Goal: Transaction & Acquisition: Purchase product/service

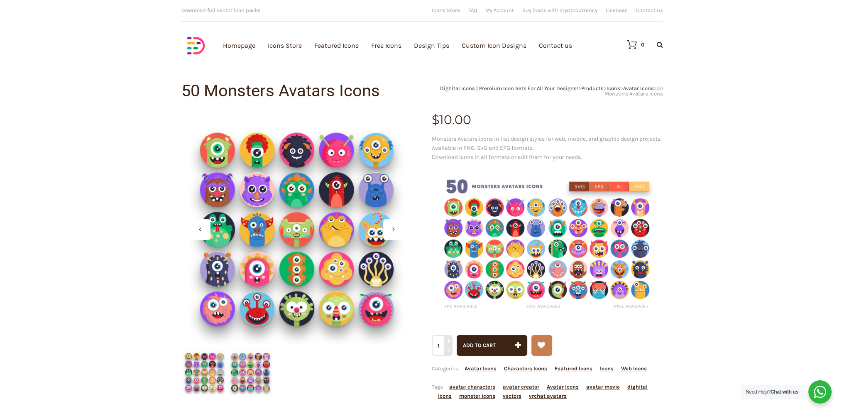
click at [509, 258] on img at bounding box center [547, 245] width 231 height 154
click at [568, 256] on img at bounding box center [547, 245] width 231 height 154
click at [583, 193] on img at bounding box center [547, 245] width 231 height 154
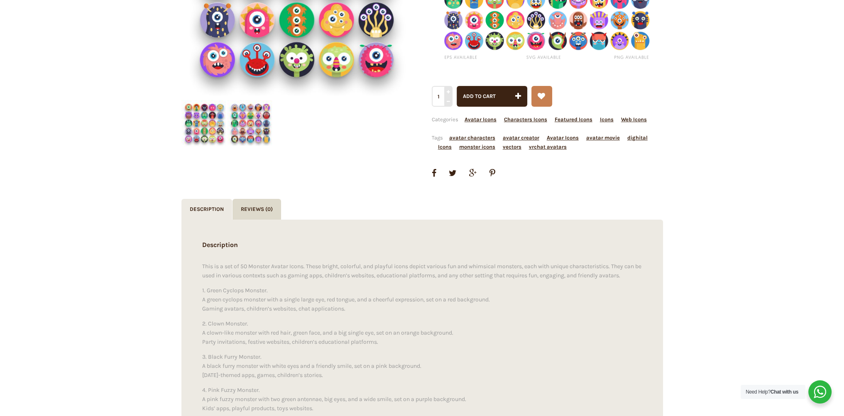
click at [253, 127] on img at bounding box center [251, 123] width 46 height 46
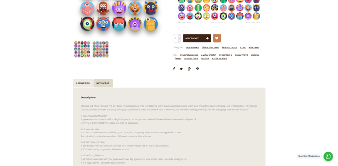
scroll to position [0, 0]
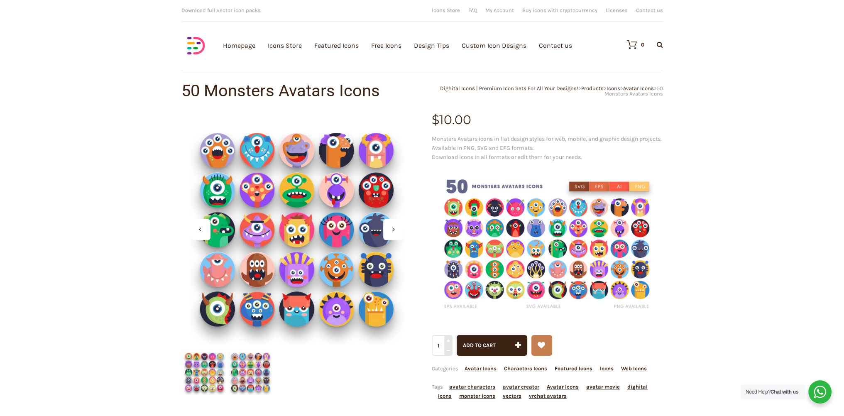
click at [395, 229] on icon at bounding box center [394, 229] width 2 height 7
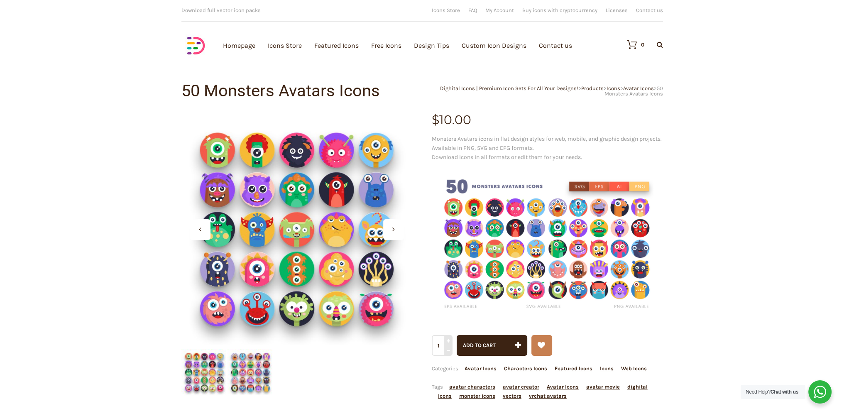
click at [395, 229] on icon at bounding box center [394, 229] width 2 height 7
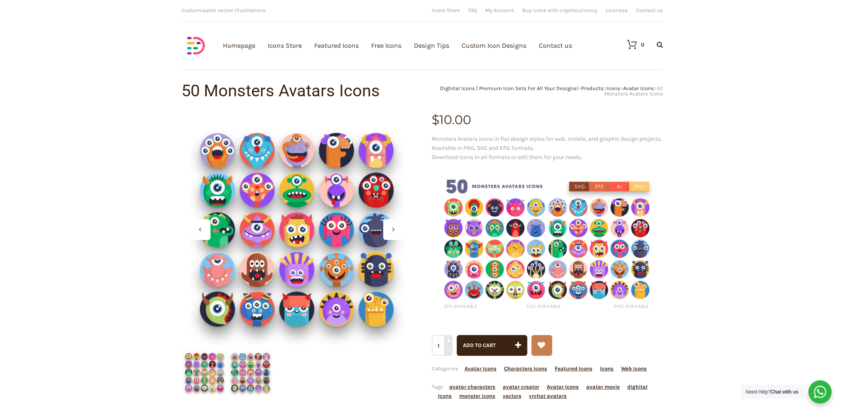
click at [395, 229] on icon at bounding box center [394, 229] width 2 height 7
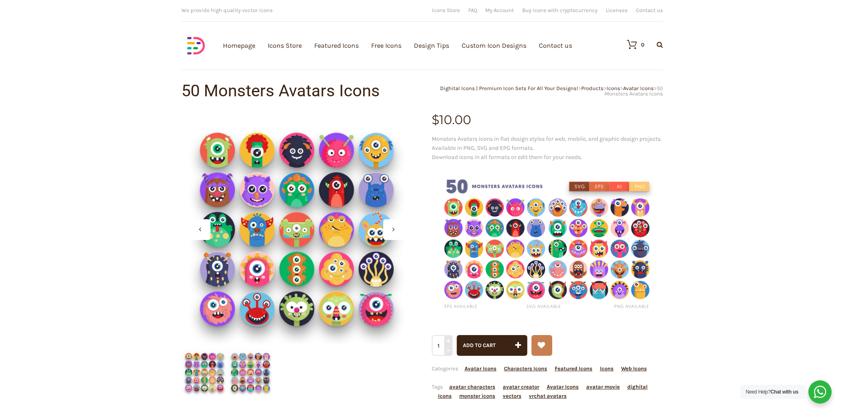
click at [205, 232] on div at bounding box center [200, 229] width 21 height 21
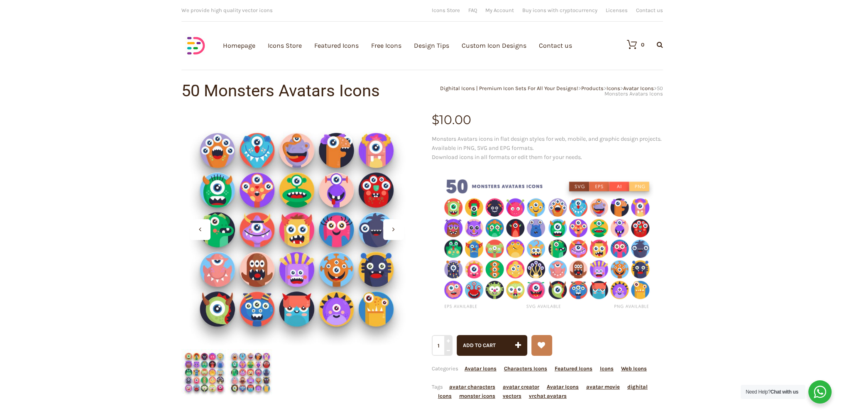
click at [205, 232] on div at bounding box center [200, 229] width 21 height 21
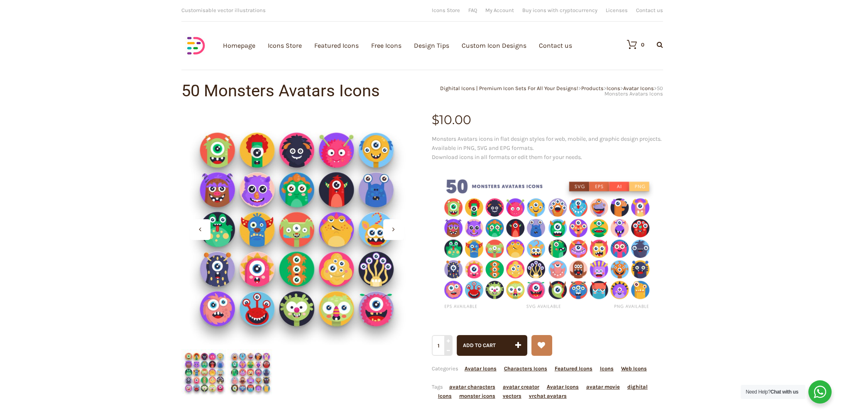
drag, startPoint x: 289, startPoint y: 252, endPoint x: 405, endPoint y: 171, distance: 141.0
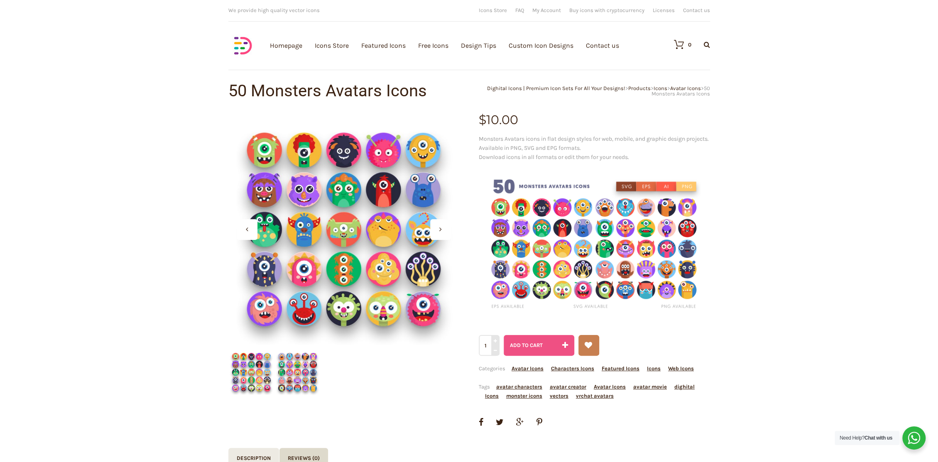
click at [532, 356] on div "Add to cart" at bounding box center [526, 345] width 33 height 21
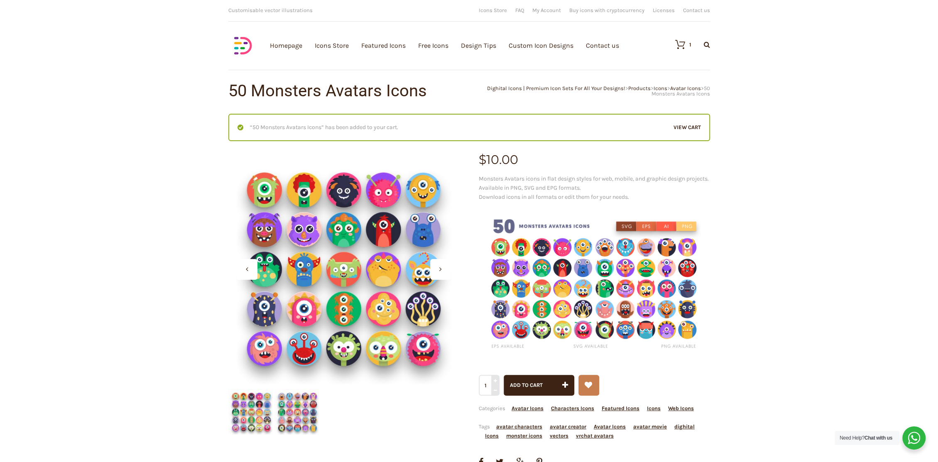
click at [440, 272] on icon at bounding box center [440, 269] width 2 height 7
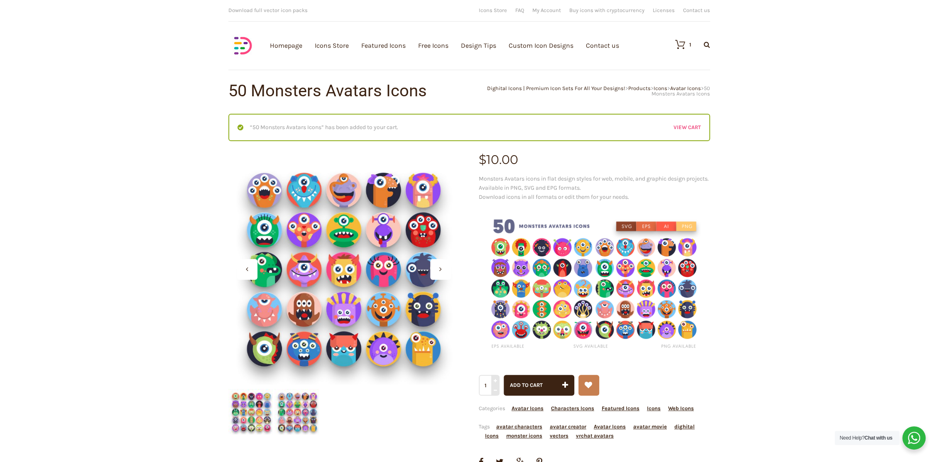
click at [689, 125] on link "View cart" at bounding box center [687, 127] width 27 height 9
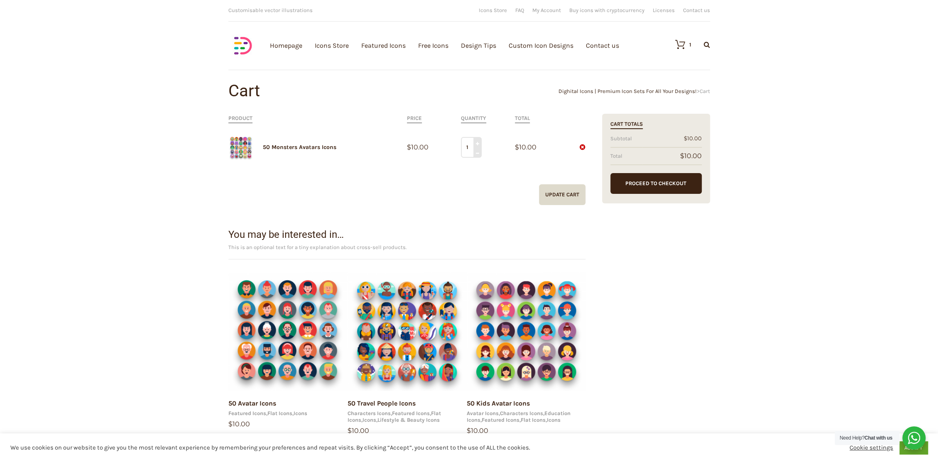
scroll to position [277, 0]
